Goal: Find specific fact: Find specific fact

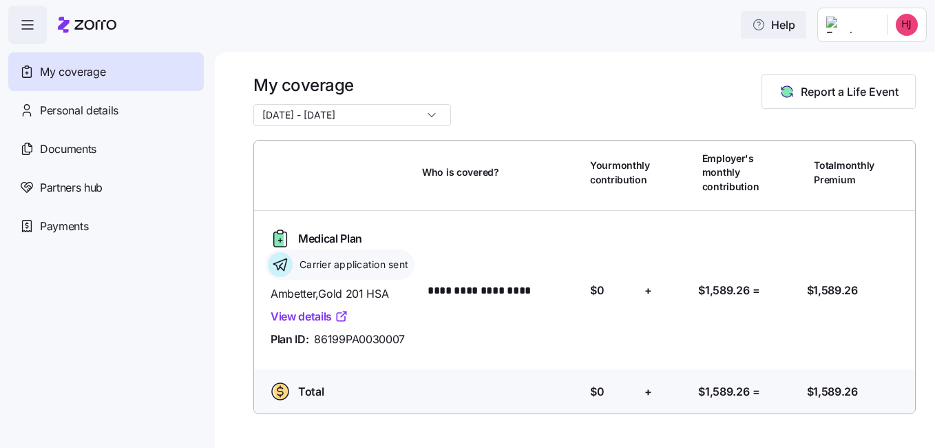
click at [770, 25] on span "Help" at bounding box center [773, 25] width 43 height 17
click at [752, 28] on icon "button" at bounding box center [759, 25] width 14 height 14
click at [33, 22] on icon "button" at bounding box center [27, 25] width 17 height 17
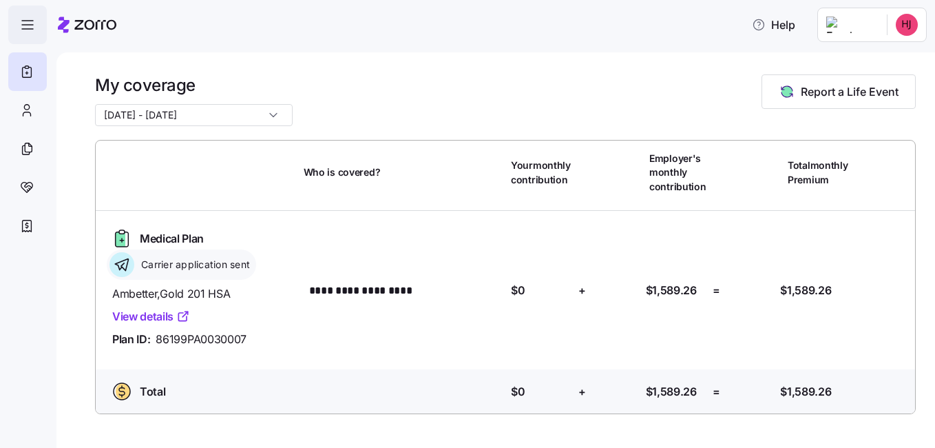
click at [33, 22] on icon "button" at bounding box center [27, 25] width 17 height 17
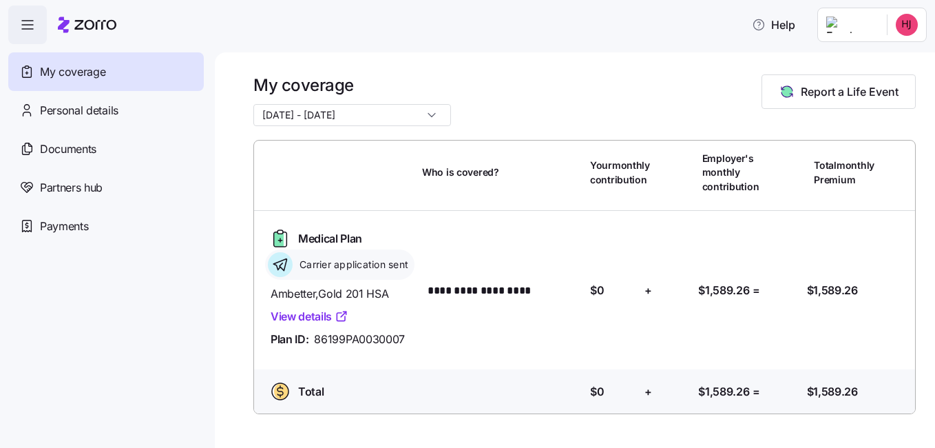
click at [406, 333] on div "Plan ID: 86199PA0030007" at bounding box center [341, 338] width 140 height 17
drag, startPoint x: 403, startPoint y: 335, endPoint x: 317, endPoint y: 334, distance: 86.8
click at [317, 334] on span "86199PA0030007" at bounding box center [359, 338] width 91 height 17
copy span "86199PA0030007"
